Goal: Transaction & Acquisition: Book appointment/travel/reservation

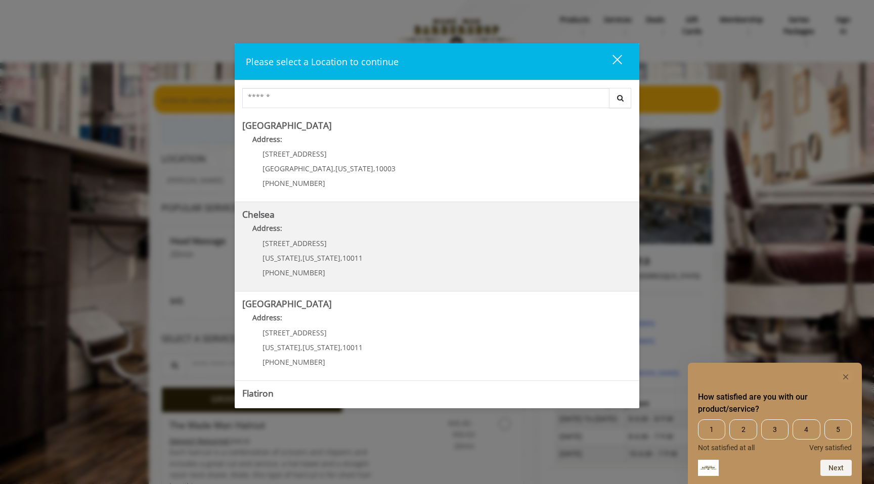
click at [393, 239] on p "Address:" at bounding box center [436, 231] width 389 height 16
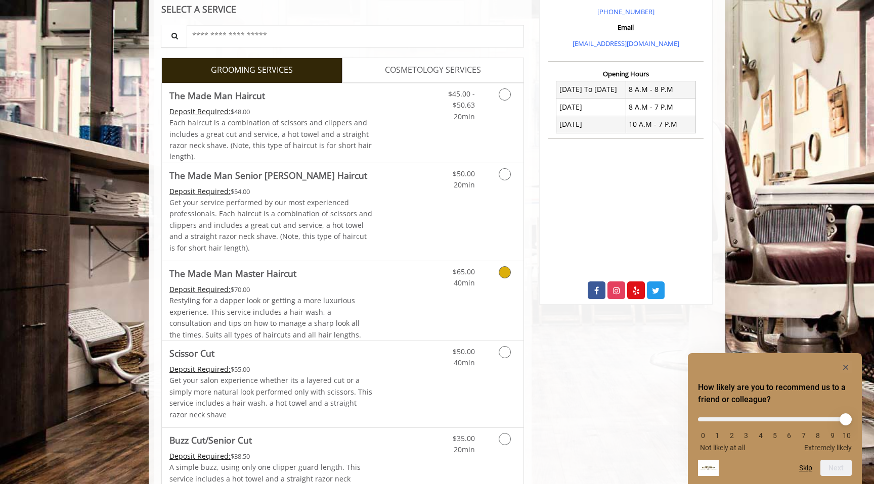
scroll to position [324, 0]
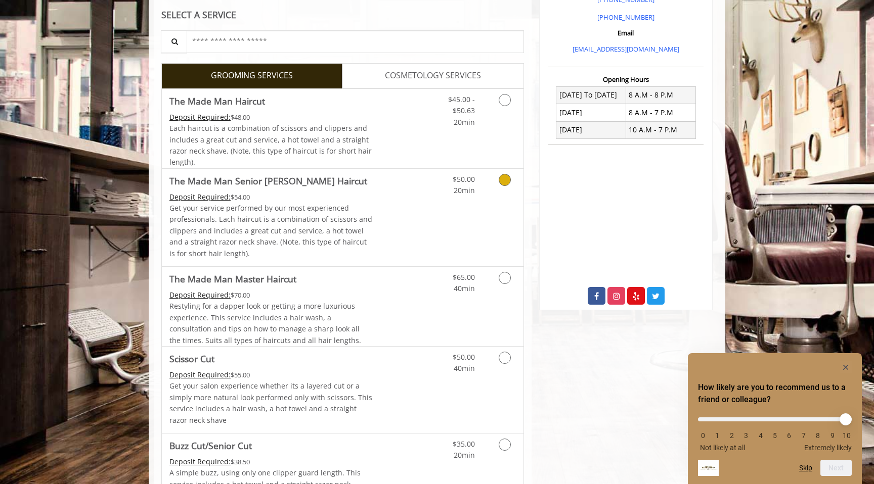
click at [502, 182] on icon "Grooming services" at bounding box center [504, 180] width 12 height 12
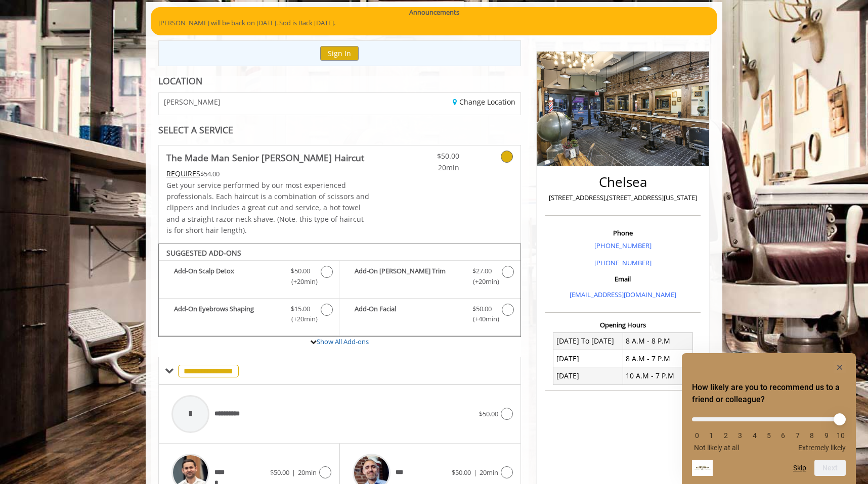
scroll to position [190, 0]
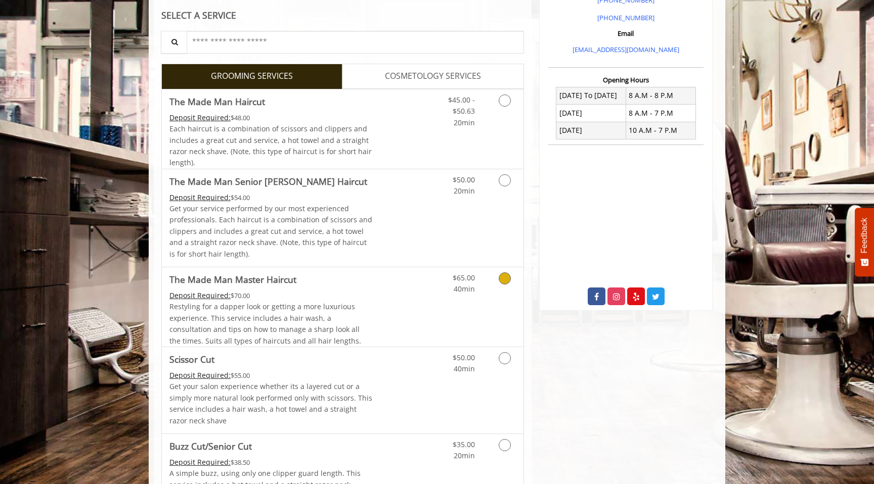
scroll to position [326, 0]
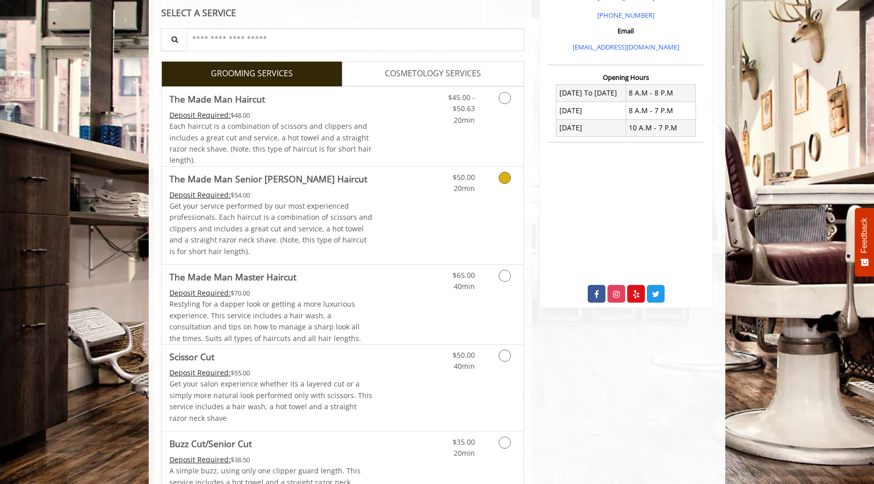
click at [391, 234] on link "Discounted Price" at bounding box center [403, 216] width 60 height 98
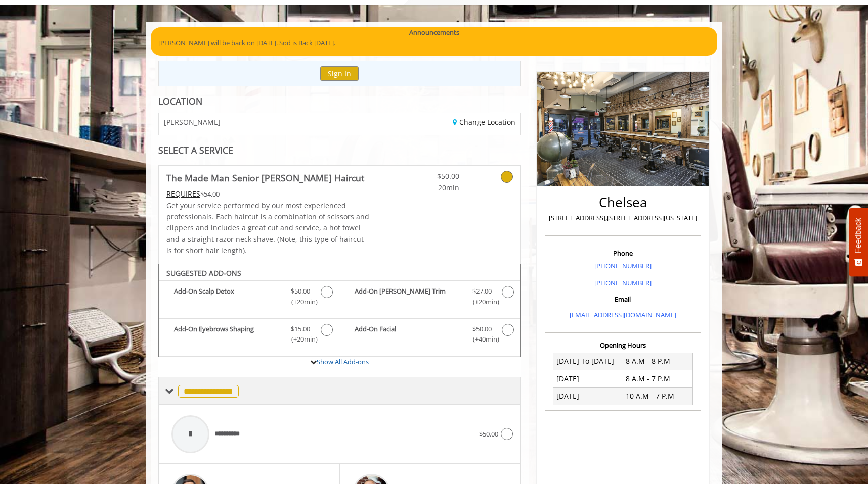
scroll to position [57, 0]
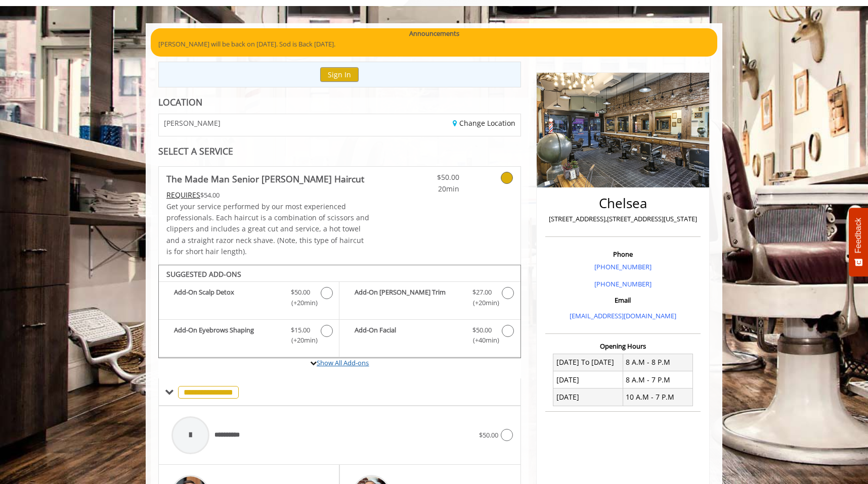
click at [344, 363] on link "Show All Add-ons" at bounding box center [342, 362] width 52 height 9
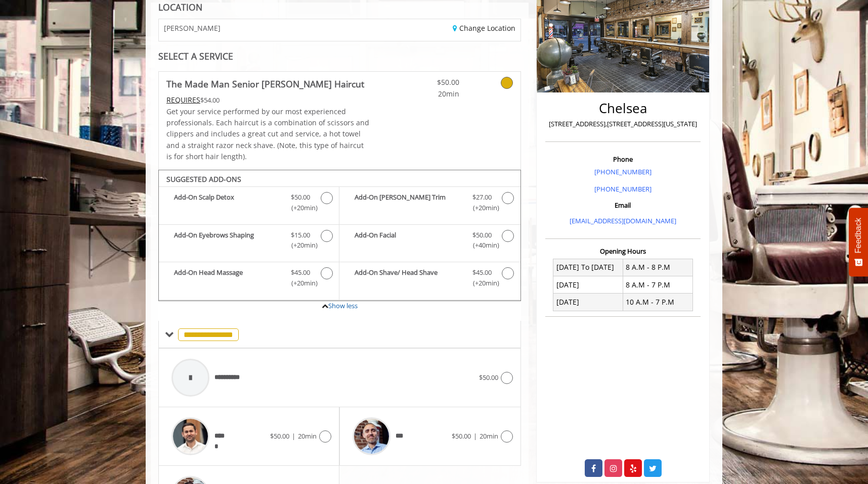
scroll to position [227, 0]
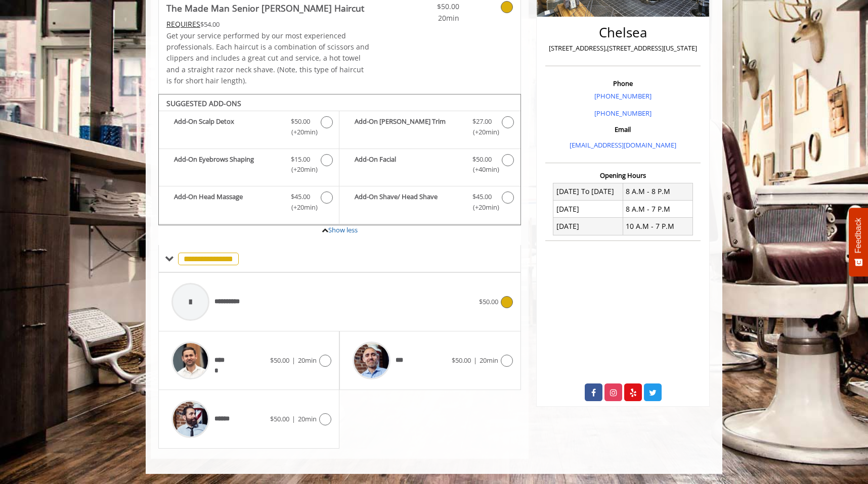
click at [341, 300] on div "**********" at bounding box center [322, 302] width 312 height 48
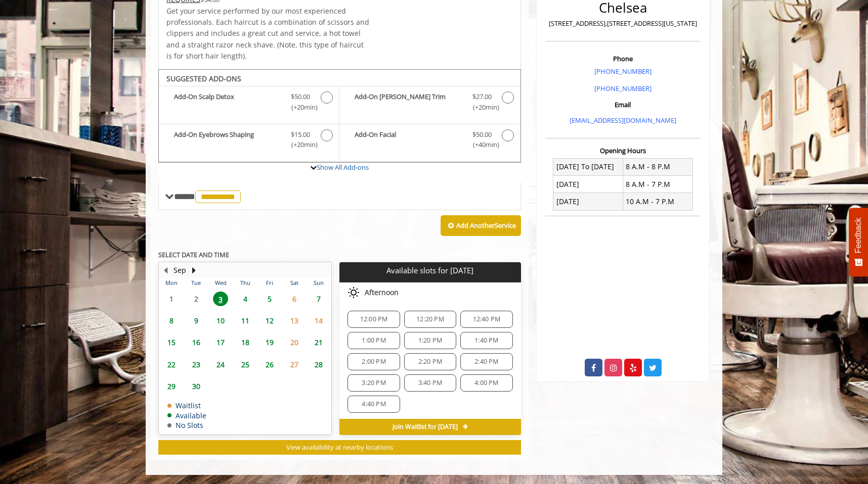
scroll to position [2, 0]
click at [244, 294] on span "4" at bounding box center [245, 299] width 15 height 15
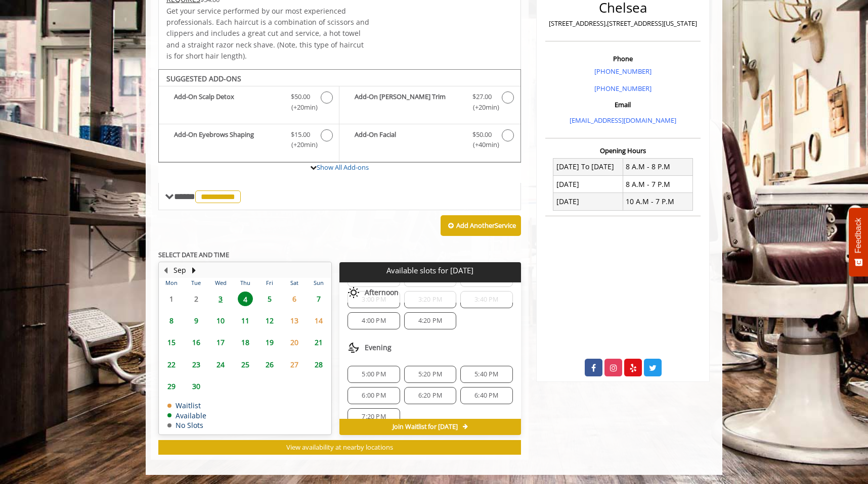
click at [226, 299] on span "3" at bounding box center [220, 299] width 15 height 15
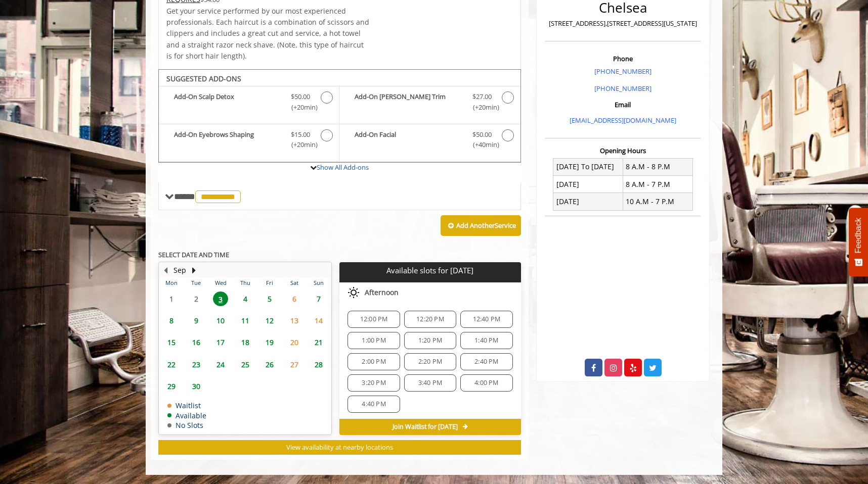
scroll to position [2, 0]
